Goal: Task Accomplishment & Management: Use online tool/utility

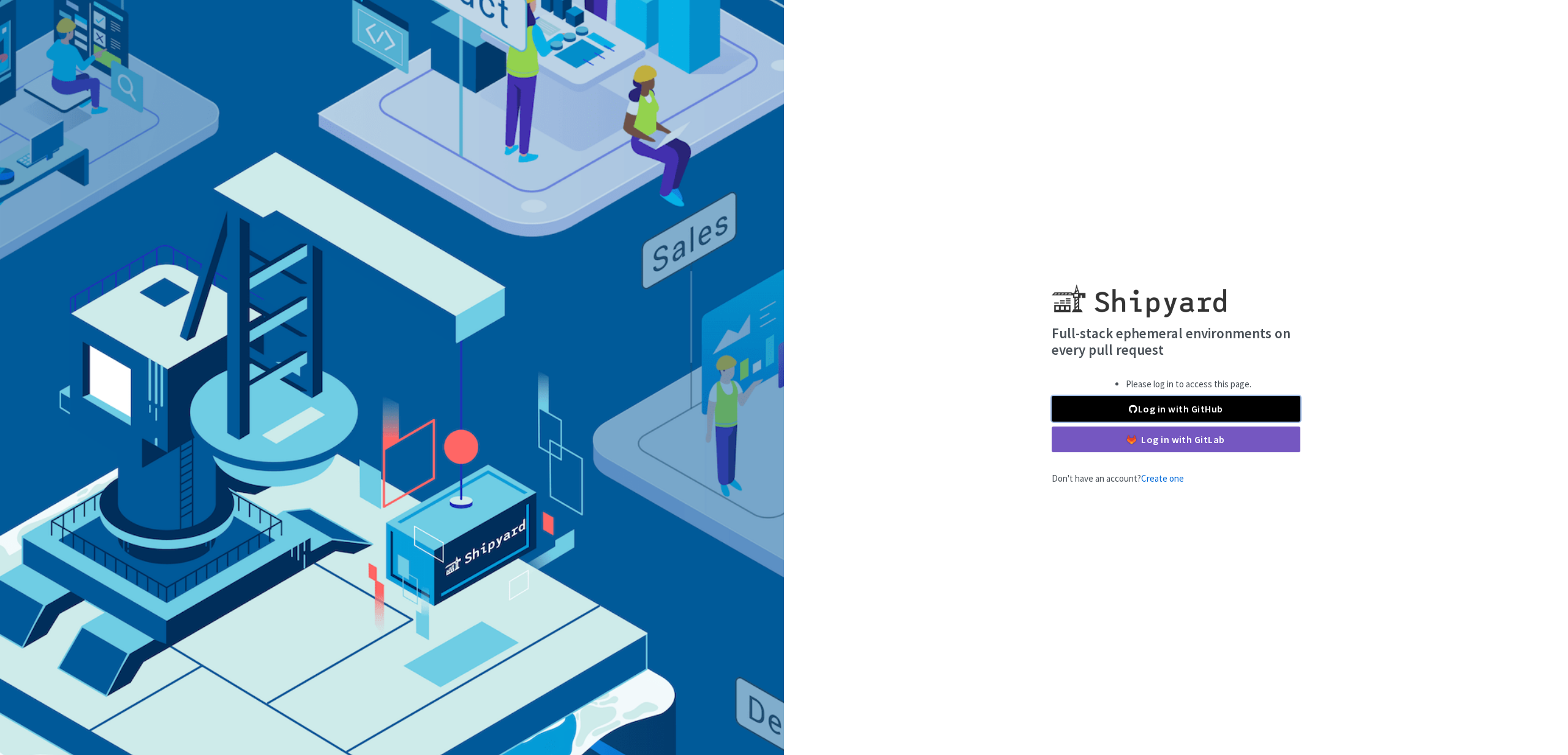
click at [1127, 406] on link "Log in with GitHub" at bounding box center [1176, 409] width 248 height 26
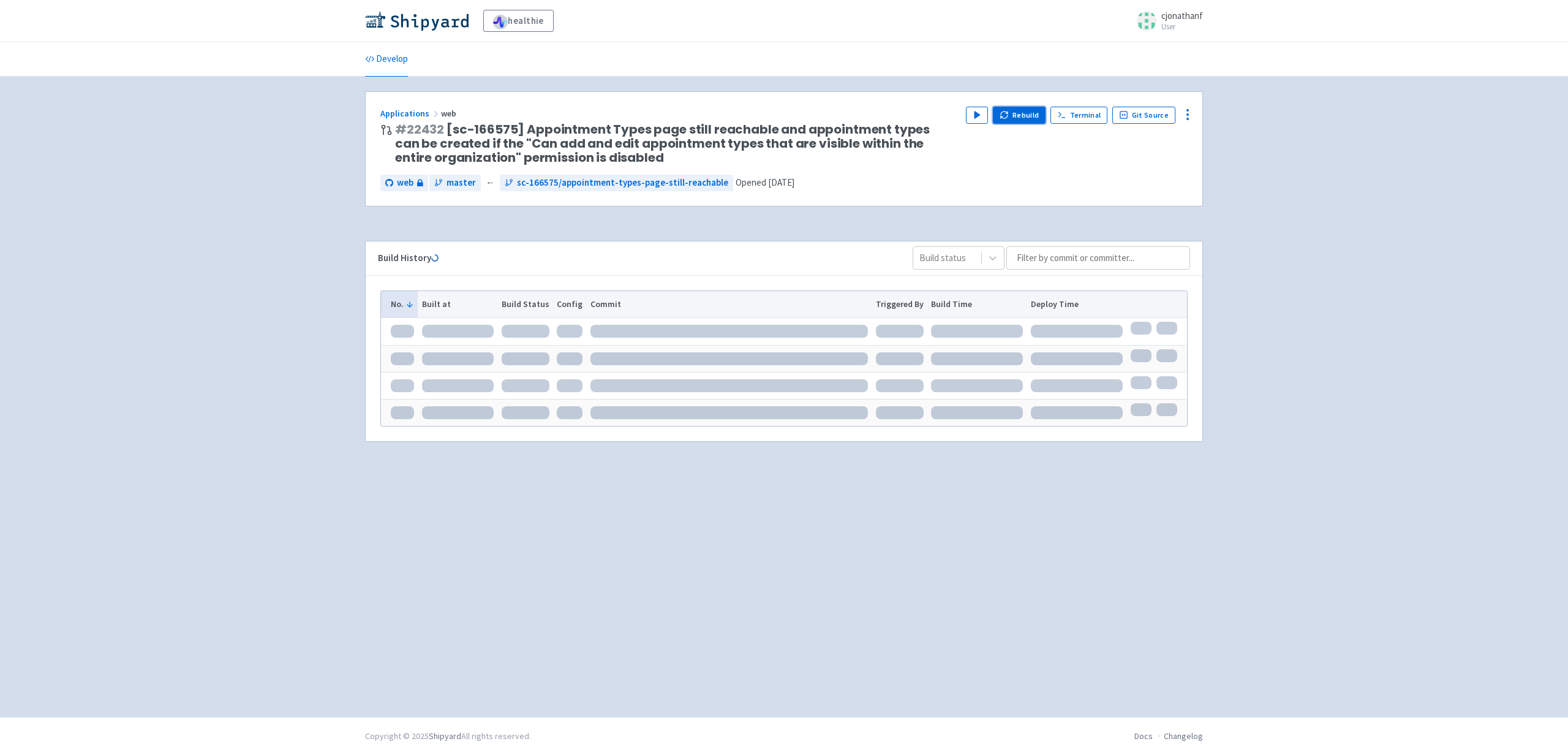
click at [1027, 121] on button "Rebuild" at bounding box center [1019, 115] width 52 height 17
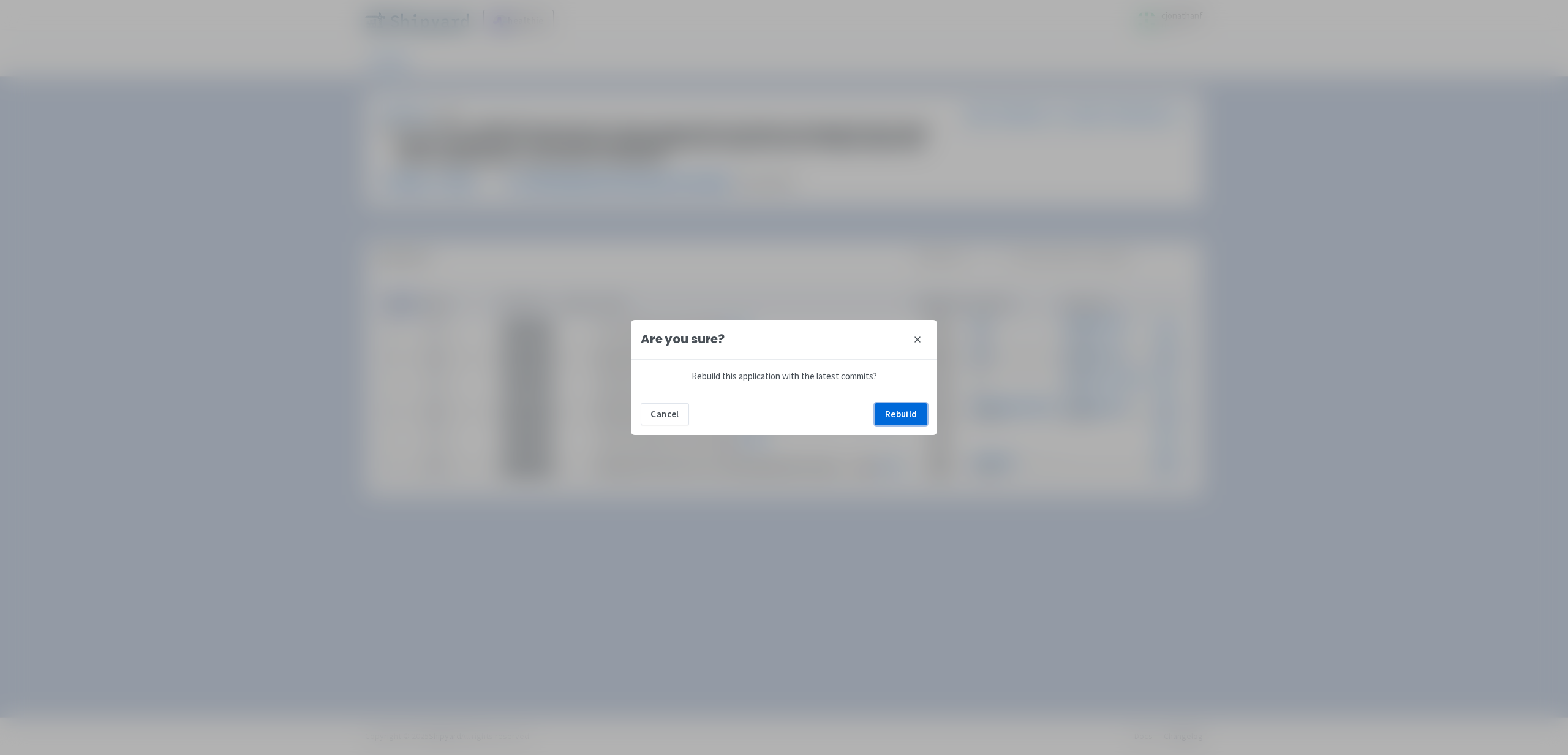
click at [894, 415] on button "Rebuild" at bounding box center [900, 414] width 52 height 22
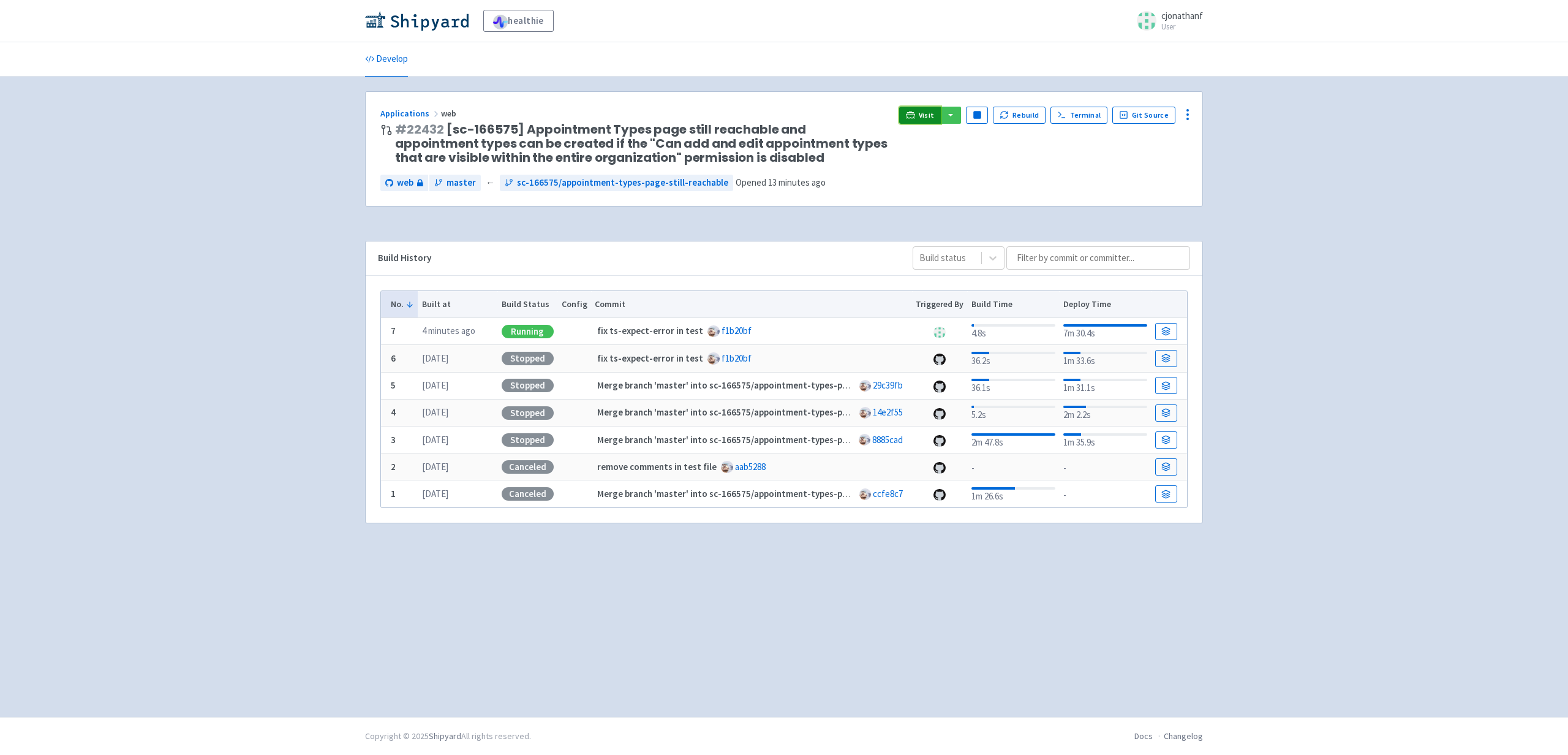
click at [915, 115] on icon at bounding box center [911, 115] width 9 height 9
